Goal: Task Accomplishment & Management: Manage account settings

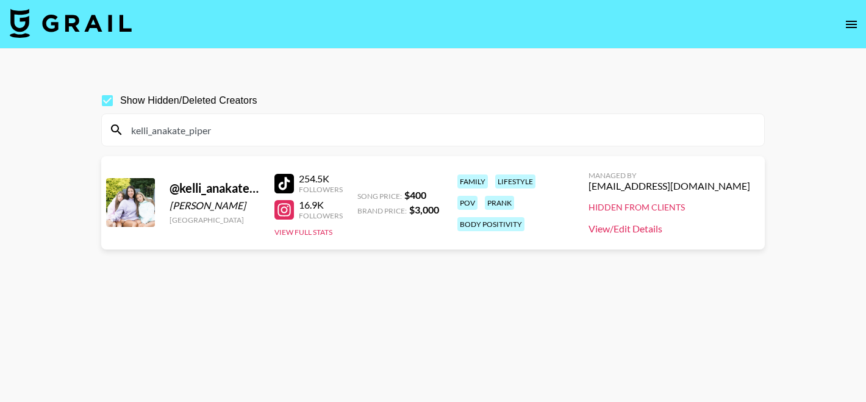
type input "kelli_anakate_piper"
click at [638, 226] on link "View/Edit Details" at bounding box center [669, 229] width 162 height 12
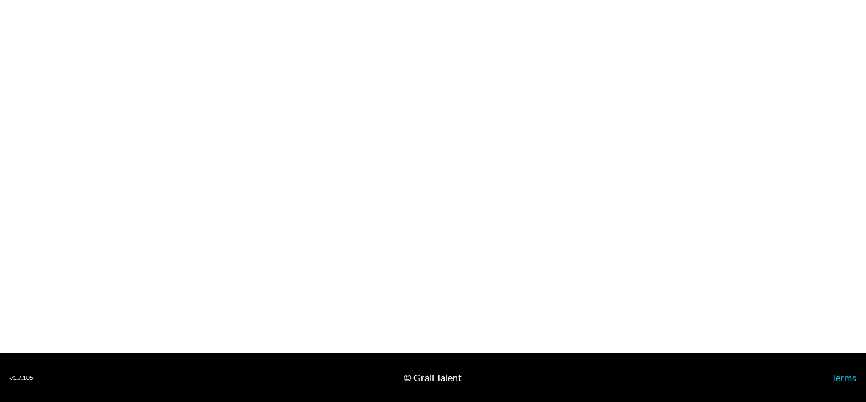
select select "USD"
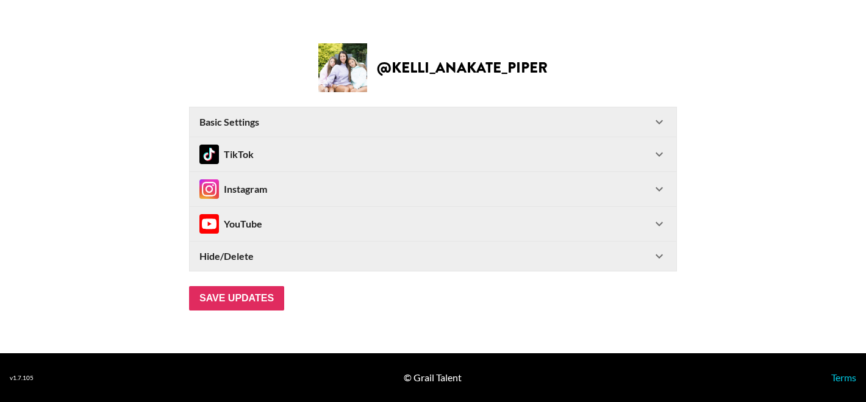
click at [329, 115] on Settings-header "Basic Settings" at bounding box center [433, 121] width 486 height 29
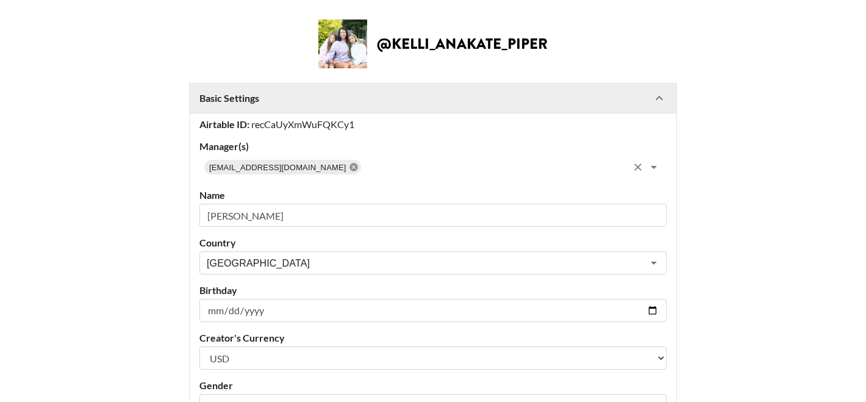
click at [349, 166] on icon at bounding box center [354, 167] width 10 height 10
click at [330, 166] on input "text" at bounding box center [423, 167] width 440 height 17
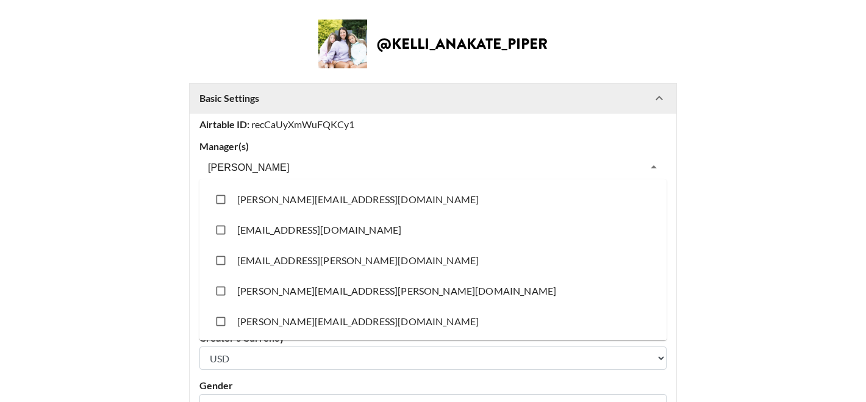
type input "carly"
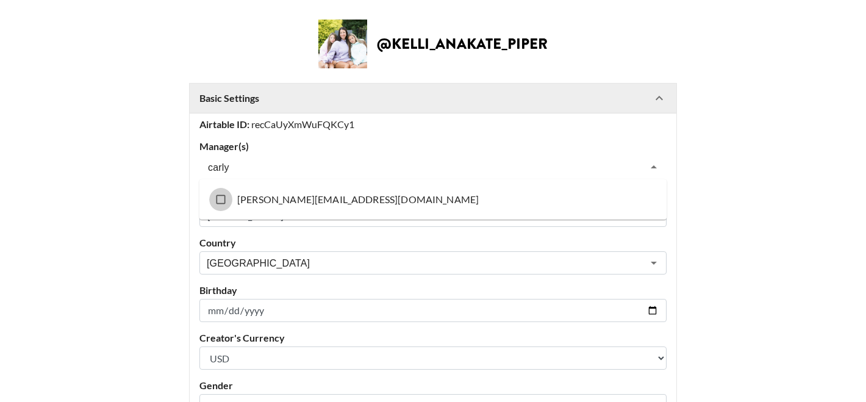
click at [220, 201] on input "checkbox" at bounding box center [220, 199] width 23 height 23
checkbox input "true"
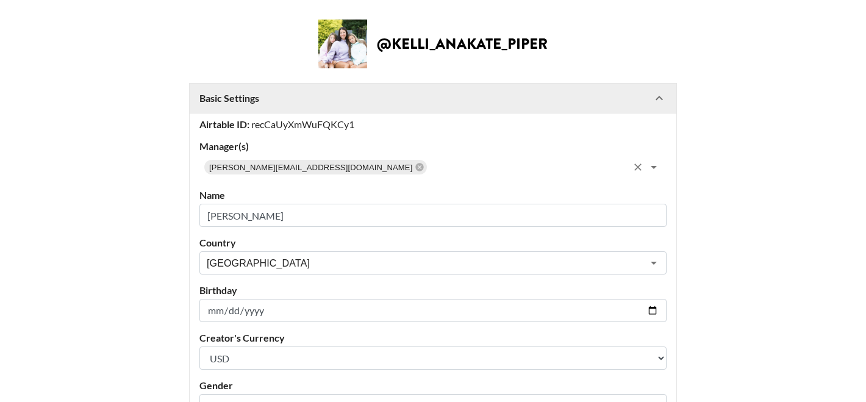
click at [129, 213] on main "@ kelli_anakate_piper Basic Settings Airtable ID: recCaUyXmWuFQKCy1 Manager(s) …" at bounding box center [433, 363] width 846 height 686
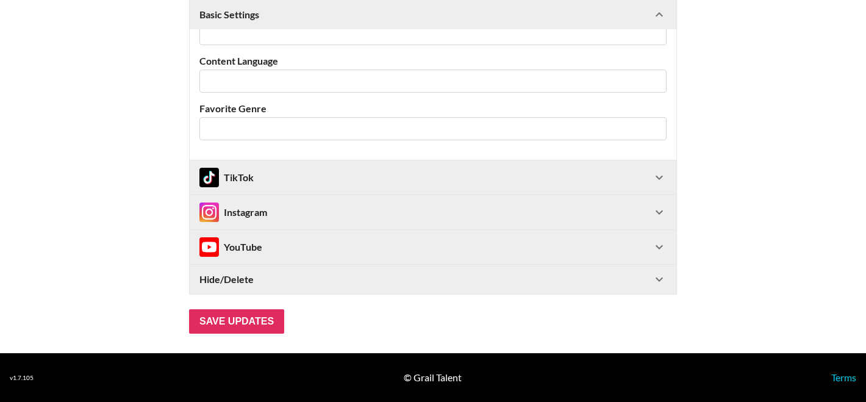
click at [243, 273] on strong "Hide/Delete" at bounding box center [226, 279] width 54 height 12
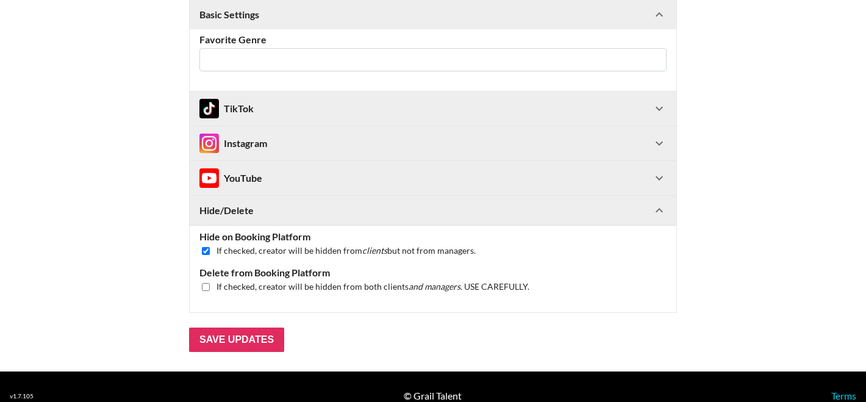
scroll to position [459, 0]
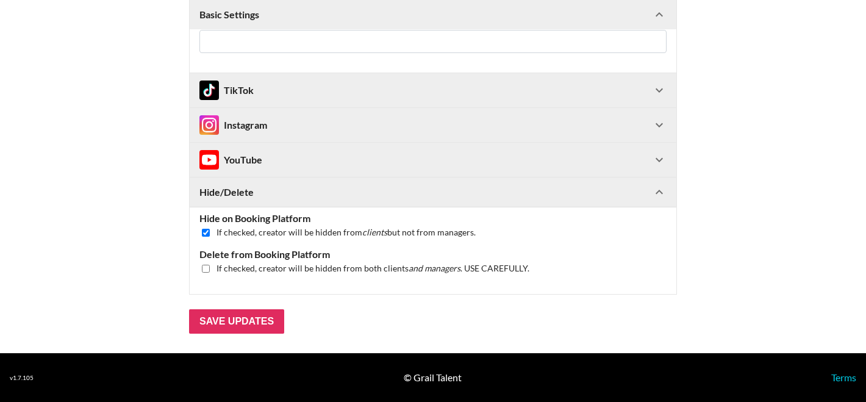
click at [206, 230] on input "checkbox" at bounding box center [206, 233] width 8 height 8
checkbox input "false"
click at [211, 324] on input "Save Updates" at bounding box center [236, 321] width 95 height 24
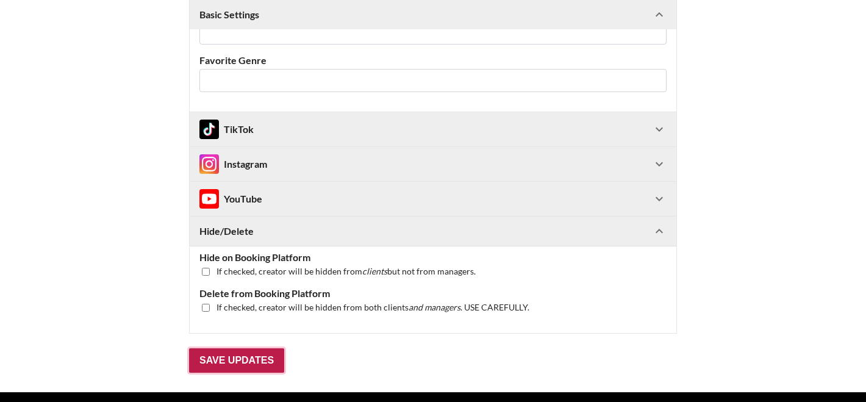
scroll to position [20, 0]
